Goal: Navigation & Orientation: Understand site structure

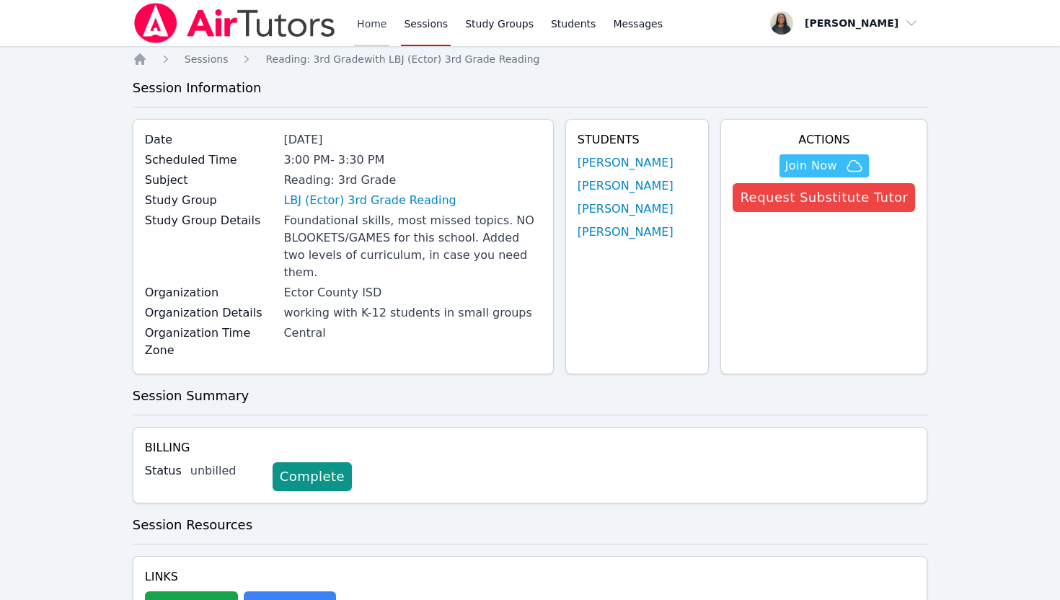
click at [361, 27] on link "Home" at bounding box center [371, 23] width 35 height 46
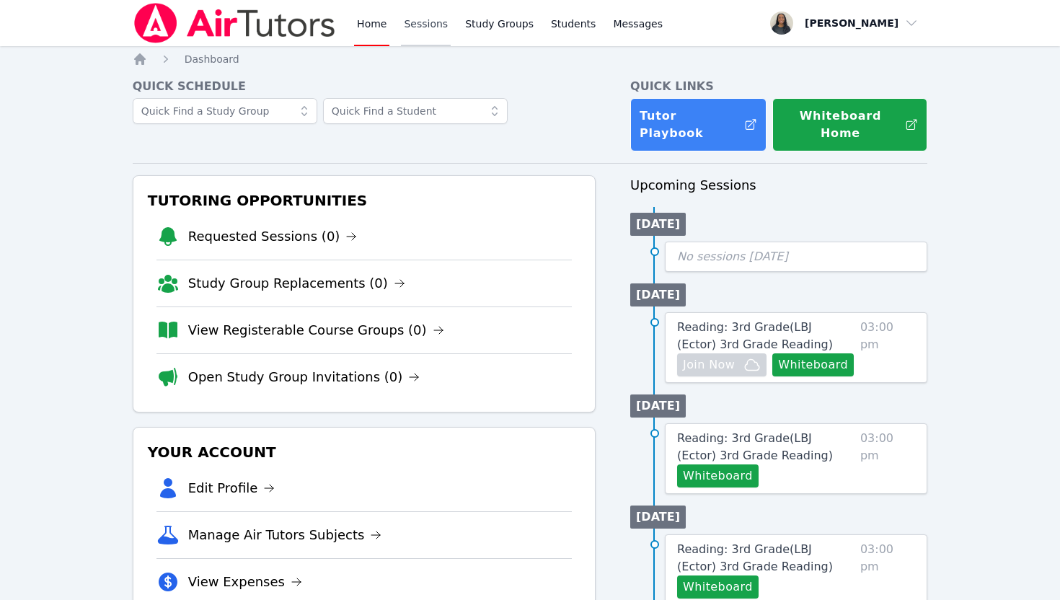
click at [410, 20] on link "Sessions" at bounding box center [426, 23] width 50 height 46
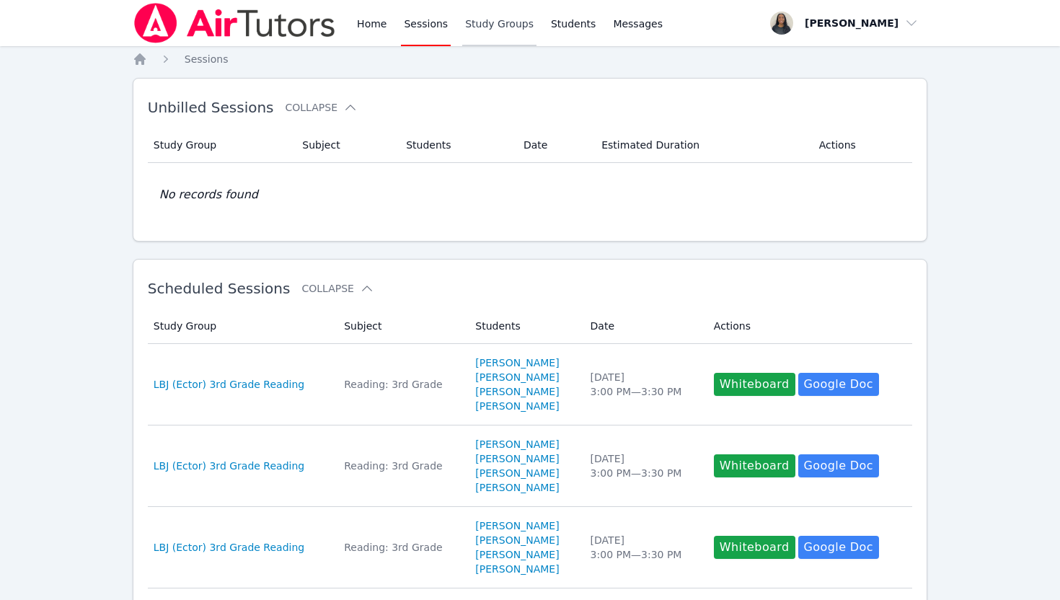
click at [474, 25] on link "Study Groups" at bounding box center [499, 23] width 74 height 46
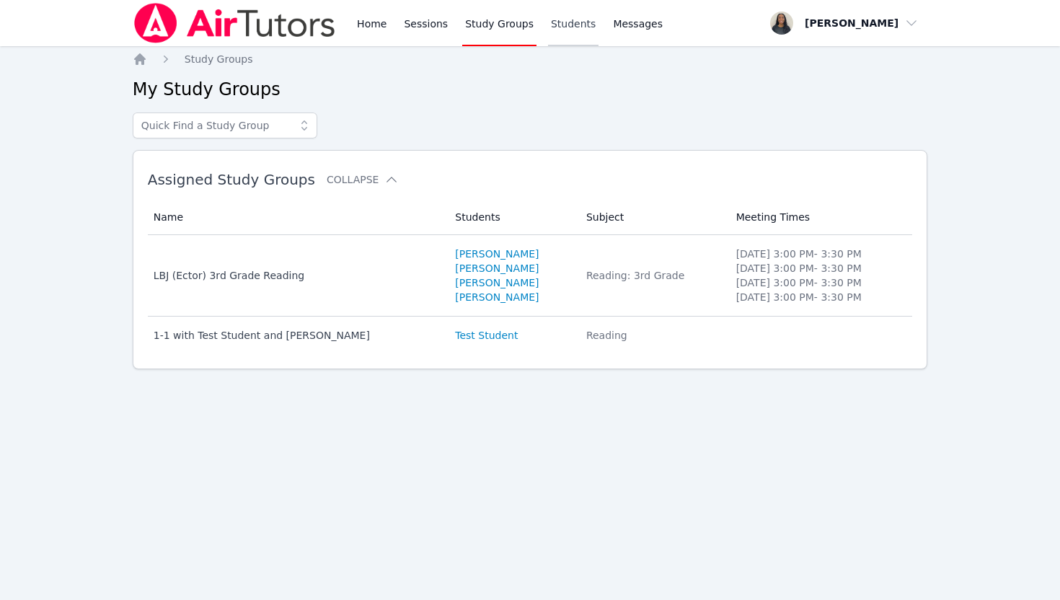
click at [552, 29] on link "Students" at bounding box center [573, 23] width 50 height 46
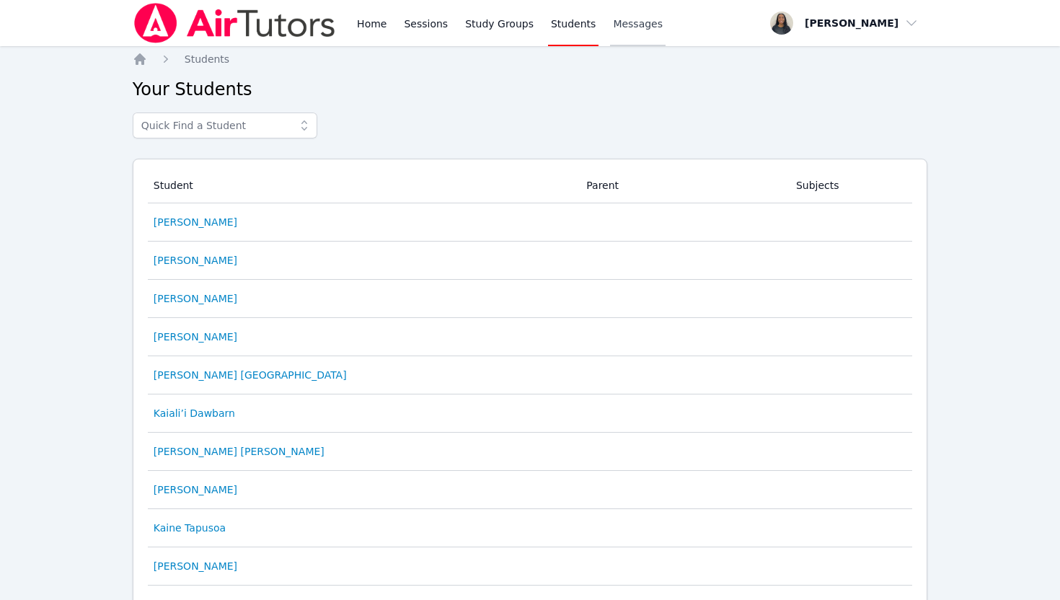
click at [625, 28] on span "Messages" at bounding box center [638, 24] width 50 height 14
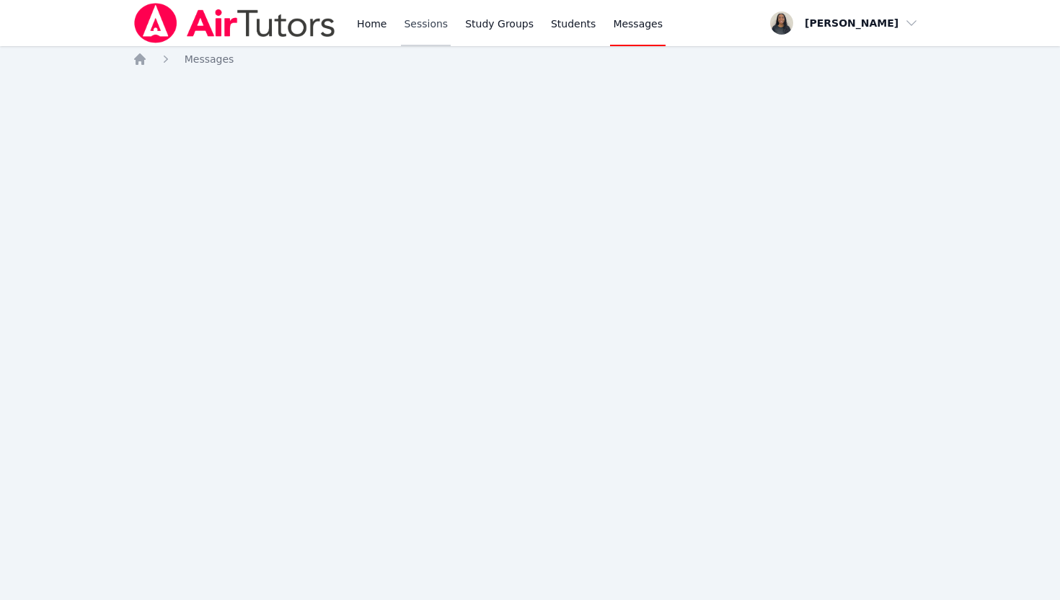
click at [405, 26] on link "Sessions" at bounding box center [426, 23] width 50 height 46
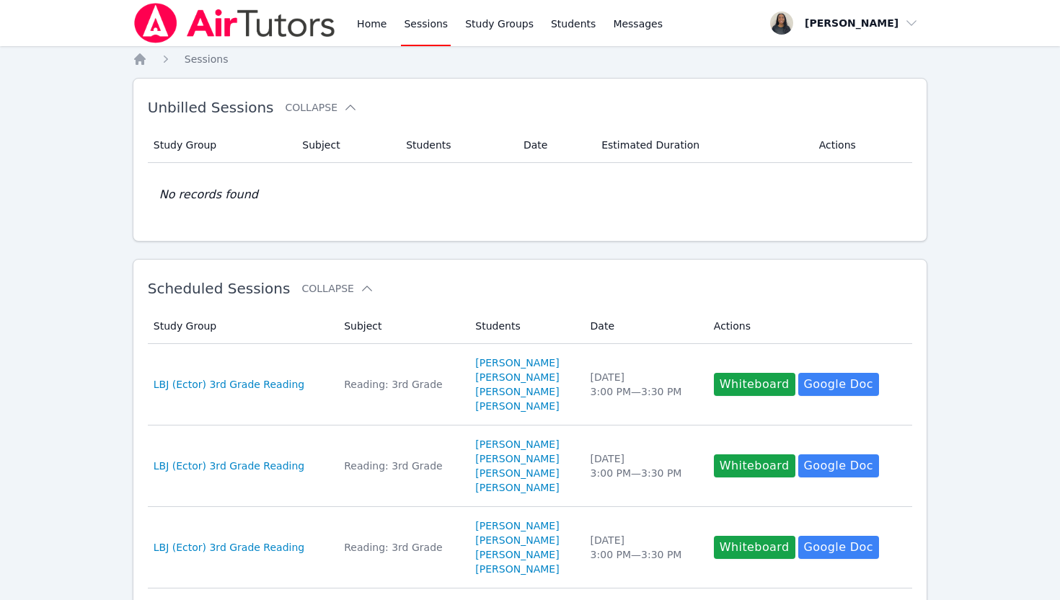
click at [420, 26] on link "Sessions" at bounding box center [426, 23] width 50 height 46
click at [368, 29] on link "Home" at bounding box center [371, 23] width 35 height 46
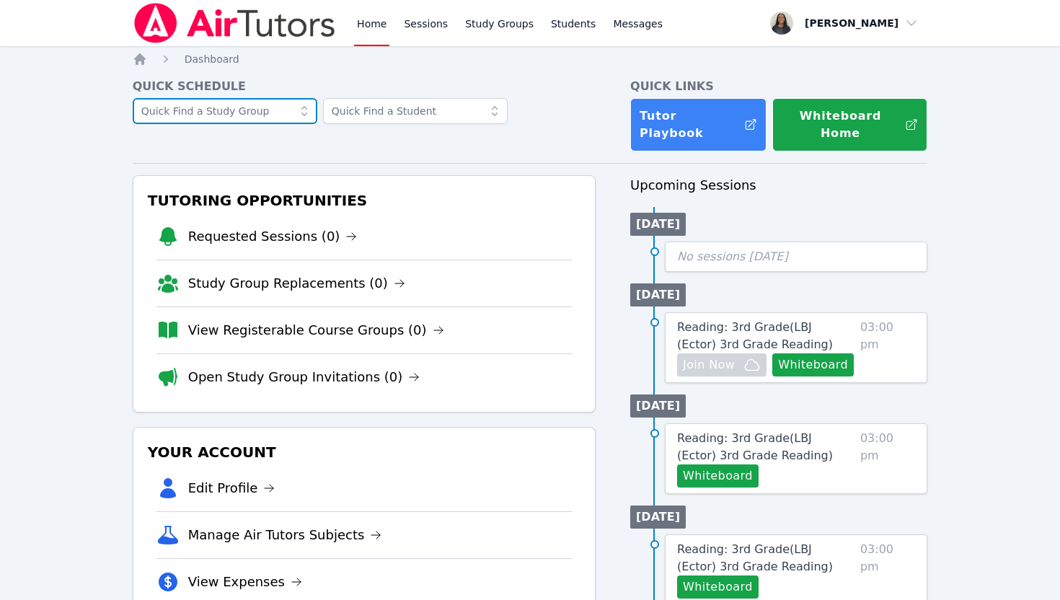
click at [286, 112] on input "text" at bounding box center [225, 111] width 185 height 26
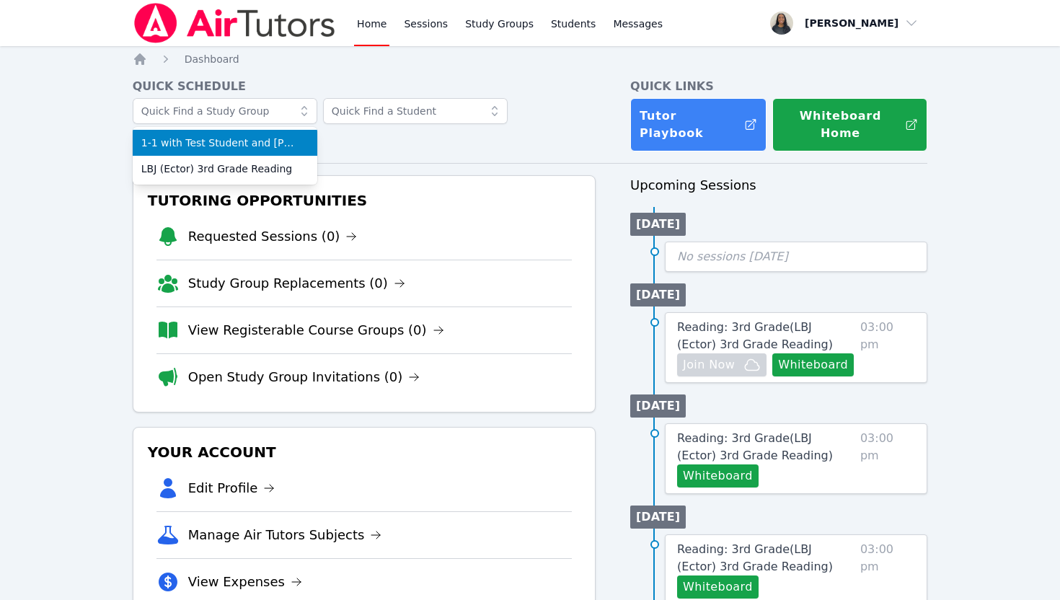
click at [314, 88] on h4 "Quick Schedule" at bounding box center [364, 86] width 463 height 17
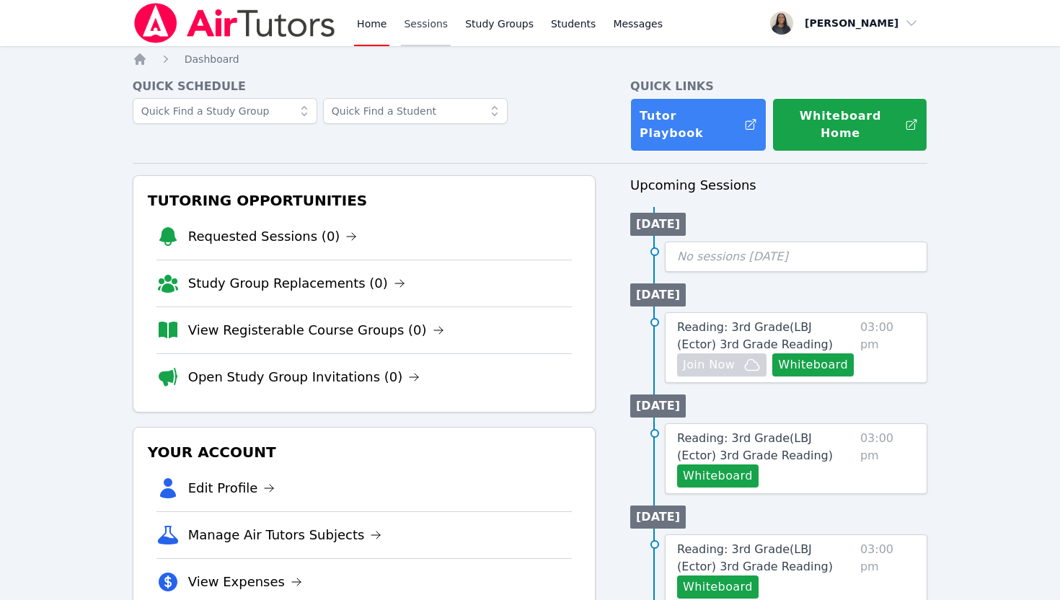
click at [411, 23] on link "Sessions" at bounding box center [426, 23] width 50 height 46
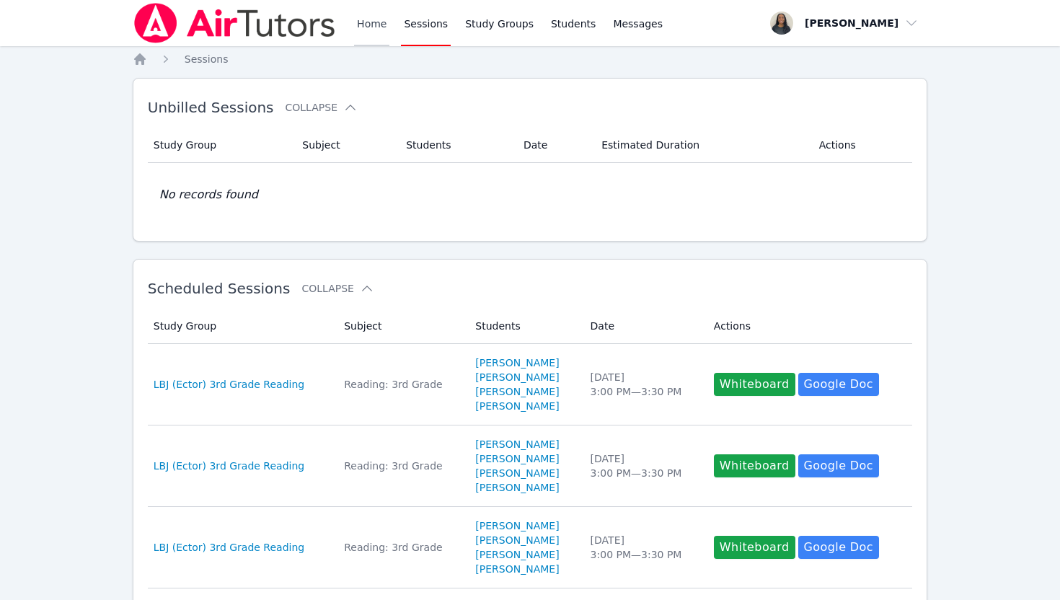
click at [359, 30] on link "Home" at bounding box center [371, 23] width 35 height 46
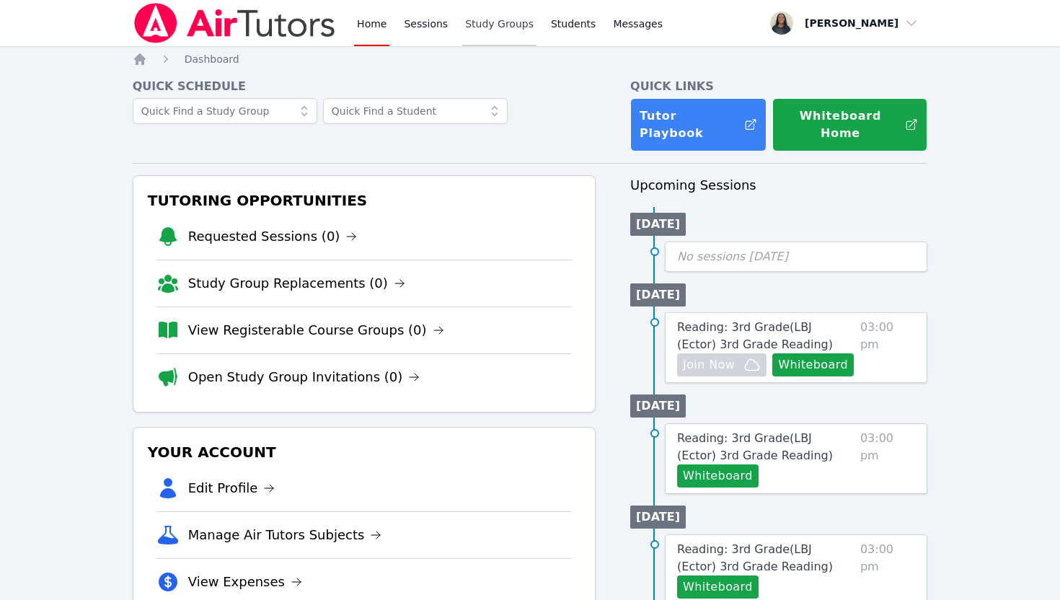
click at [518, 25] on link "Study Groups" at bounding box center [499, 23] width 74 height 46
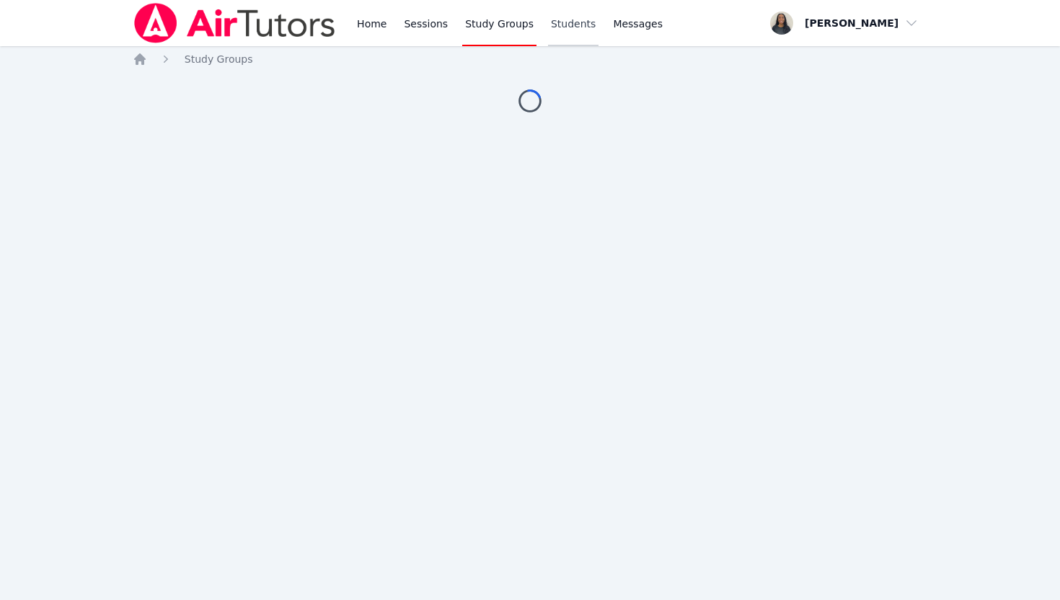
click at [557, 25] on link "Students" at bounding box center [573, 23] width 50 height 46
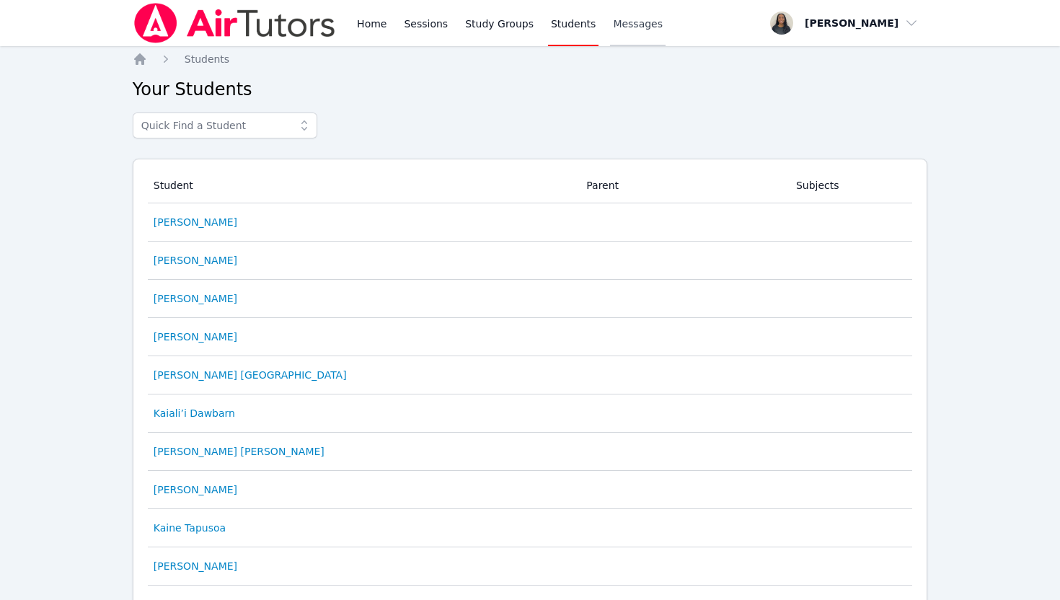
click at [624, 24] on span "Messages" at bounding box center [638, 24] width 50 height 14
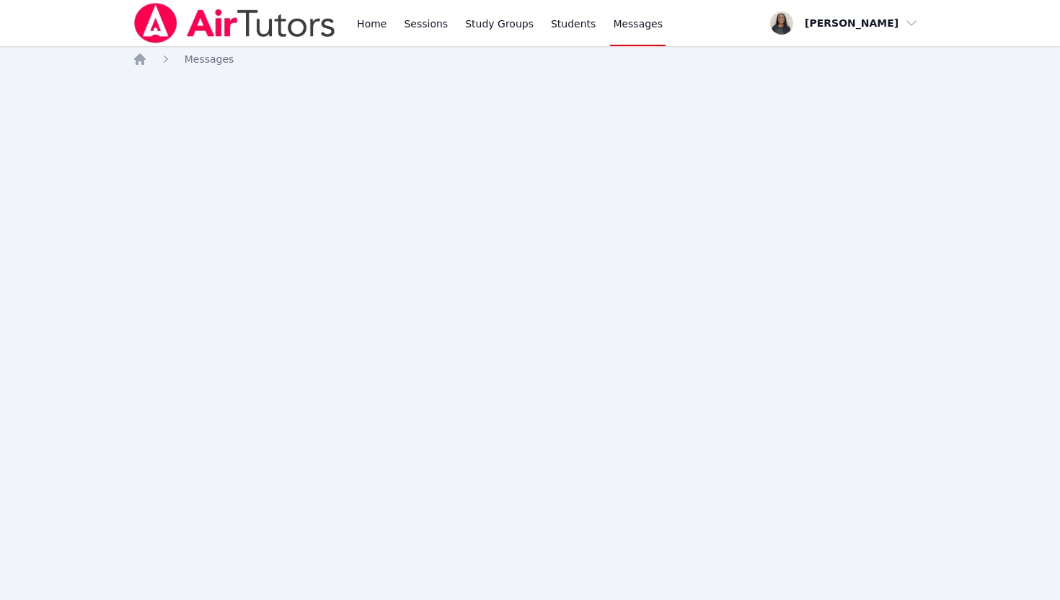
click at [535, 24] on div "Home Sessions Study Groups Students Messages" at bounding box center [510, 23] width 312 height 46
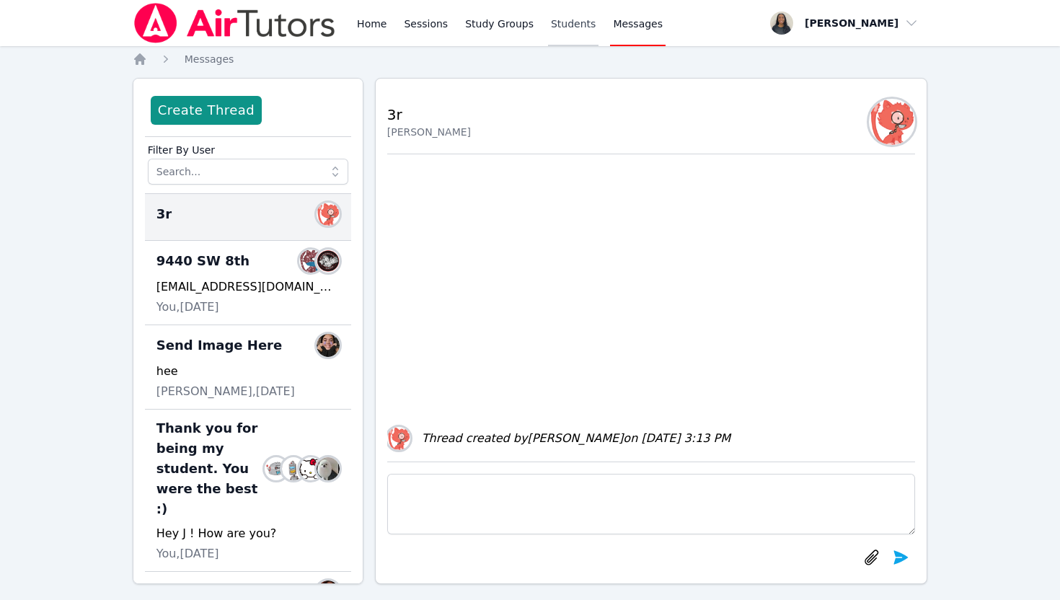
click at [548, 25] on link "Students" at bounding box center [573, 23] width 50 height 46
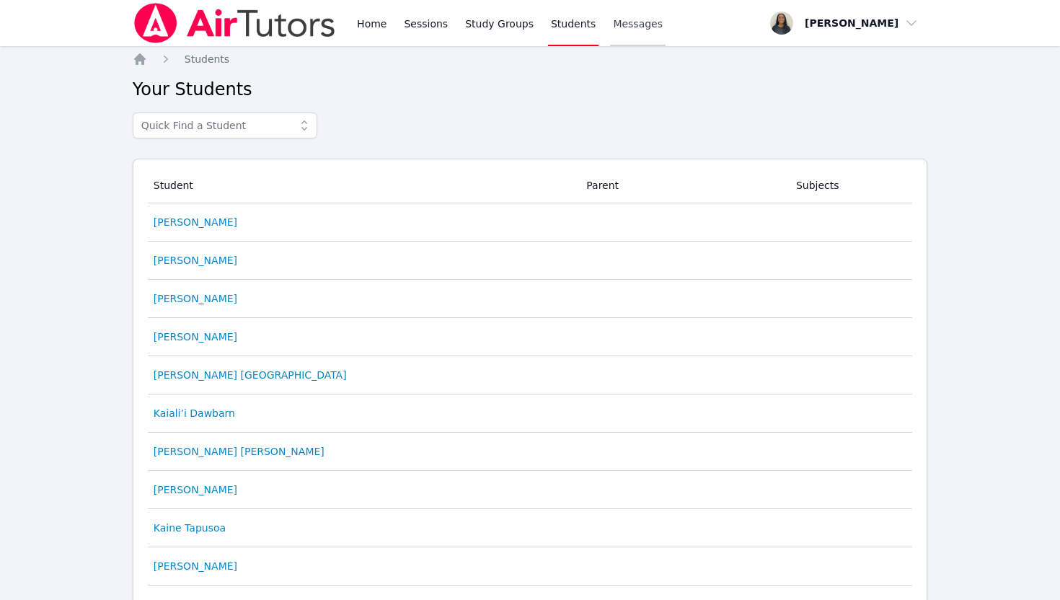
click at [635, 21] on span "Messages" at bounding box center [638, 24] width 50 height 14
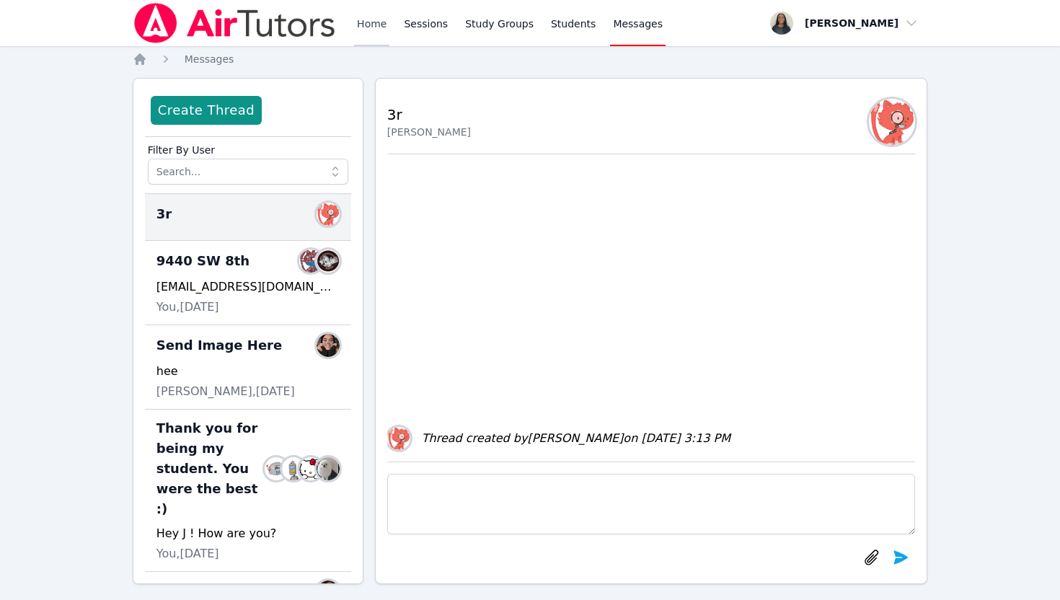
click at [354, 21] on link "Home" at bounding box center [371, 23] width 35 height 46
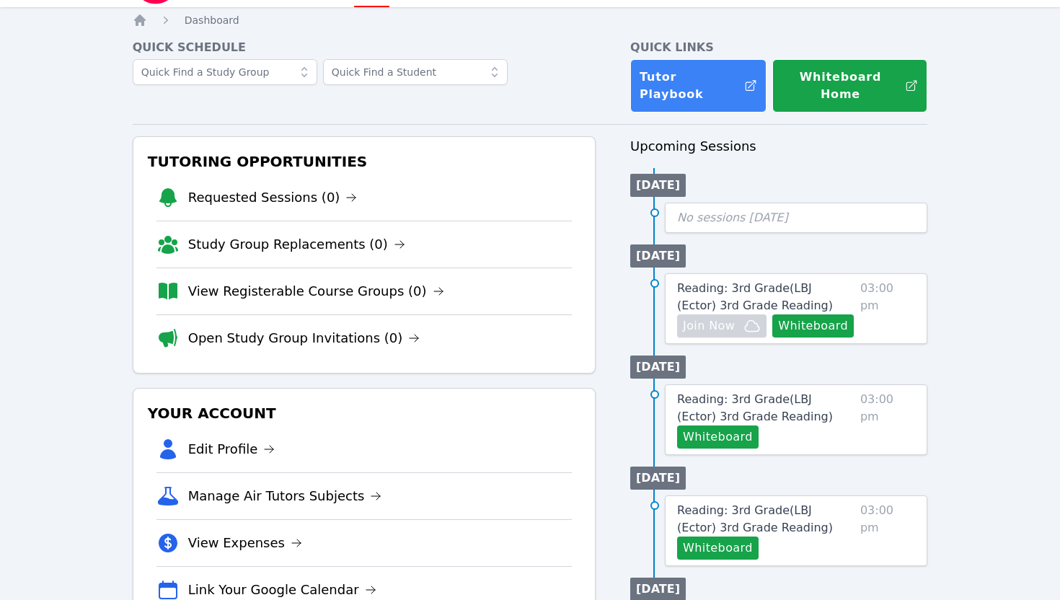
scroll to position [30, 0]
